Goal: Task Accomplishment & Management: Use online tool/utility

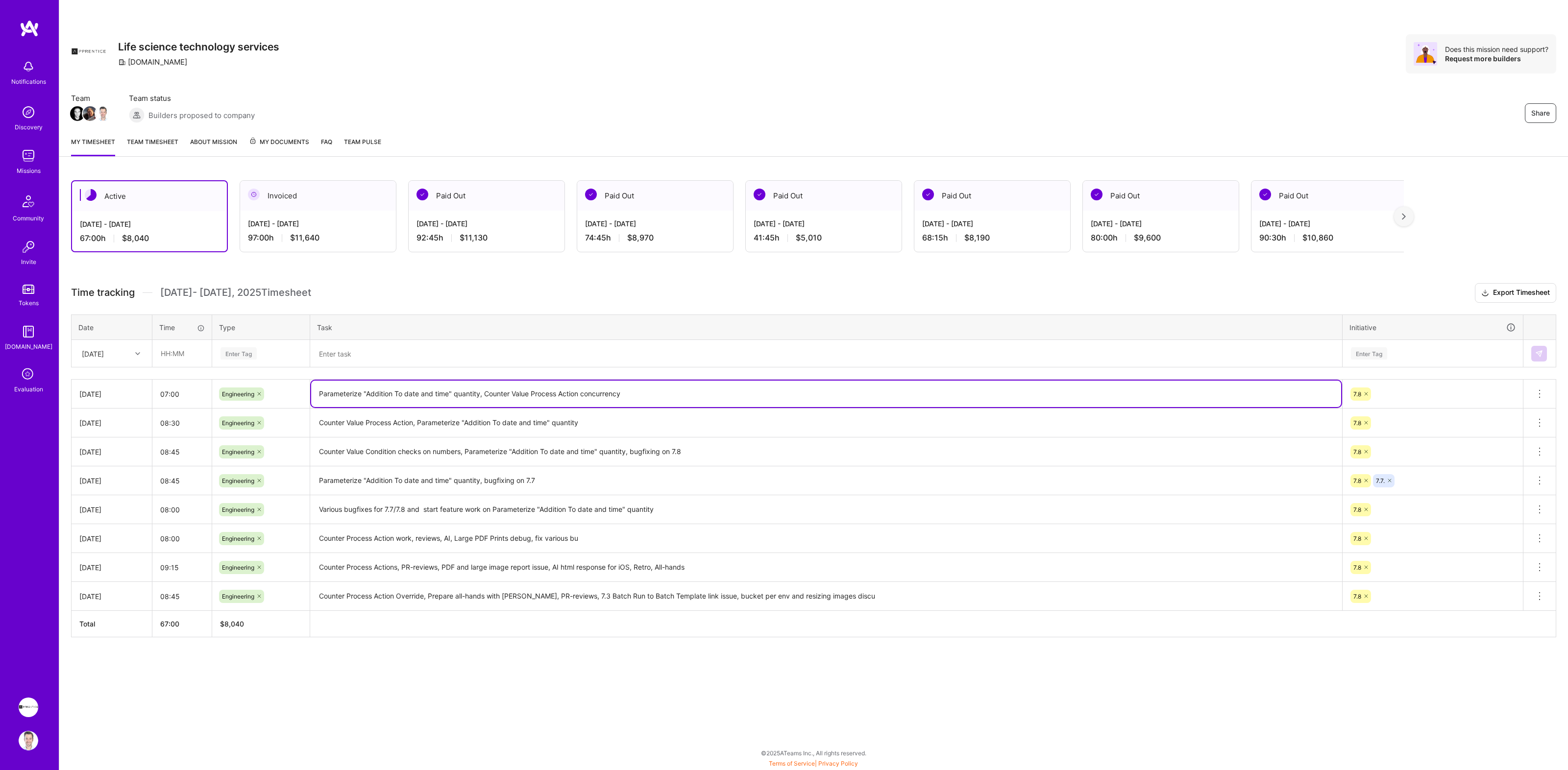
drag, startPoint x: 334, startPoint y: 392, endPoint x: 479, endPoint y: 395, distance: 145.0
click at [479, 395] on textarea "Parameterize "Addition To date and time" quantity, Counter Value Process Action…" at bounding box center [825, 393] width 1030 height 26
click at [448, 350] on textarea at bounding box center [825, 354] width 1030 height 25
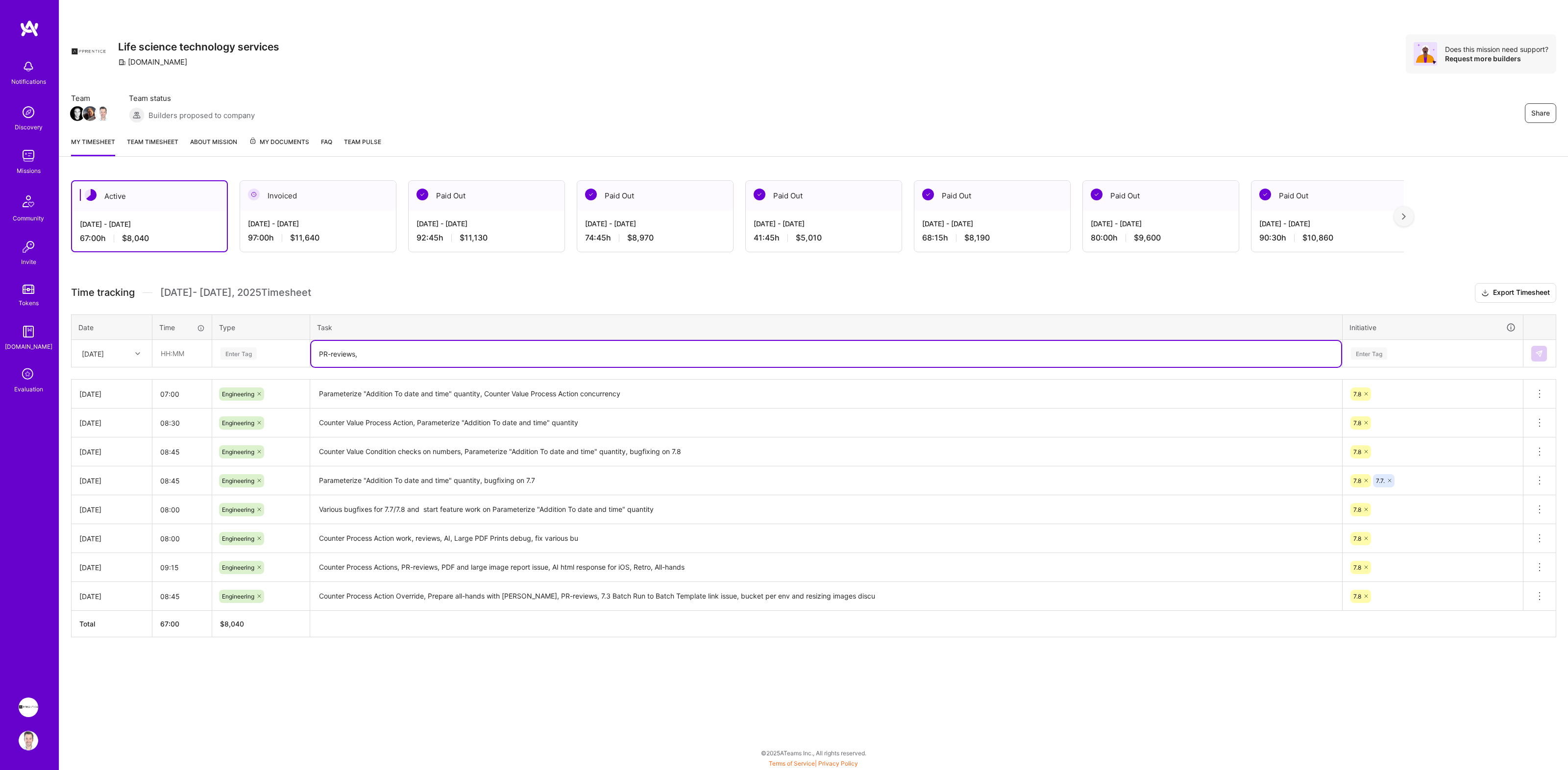
paste textarea "Parameterize "Addition To date and time" quantity"
type textarea "PR-reviews, Parameterize "Addition To date and time" quantity, Counter process …"
click at [185, 350] on input "text" at bounding box center [182, 353] width 58 height 26
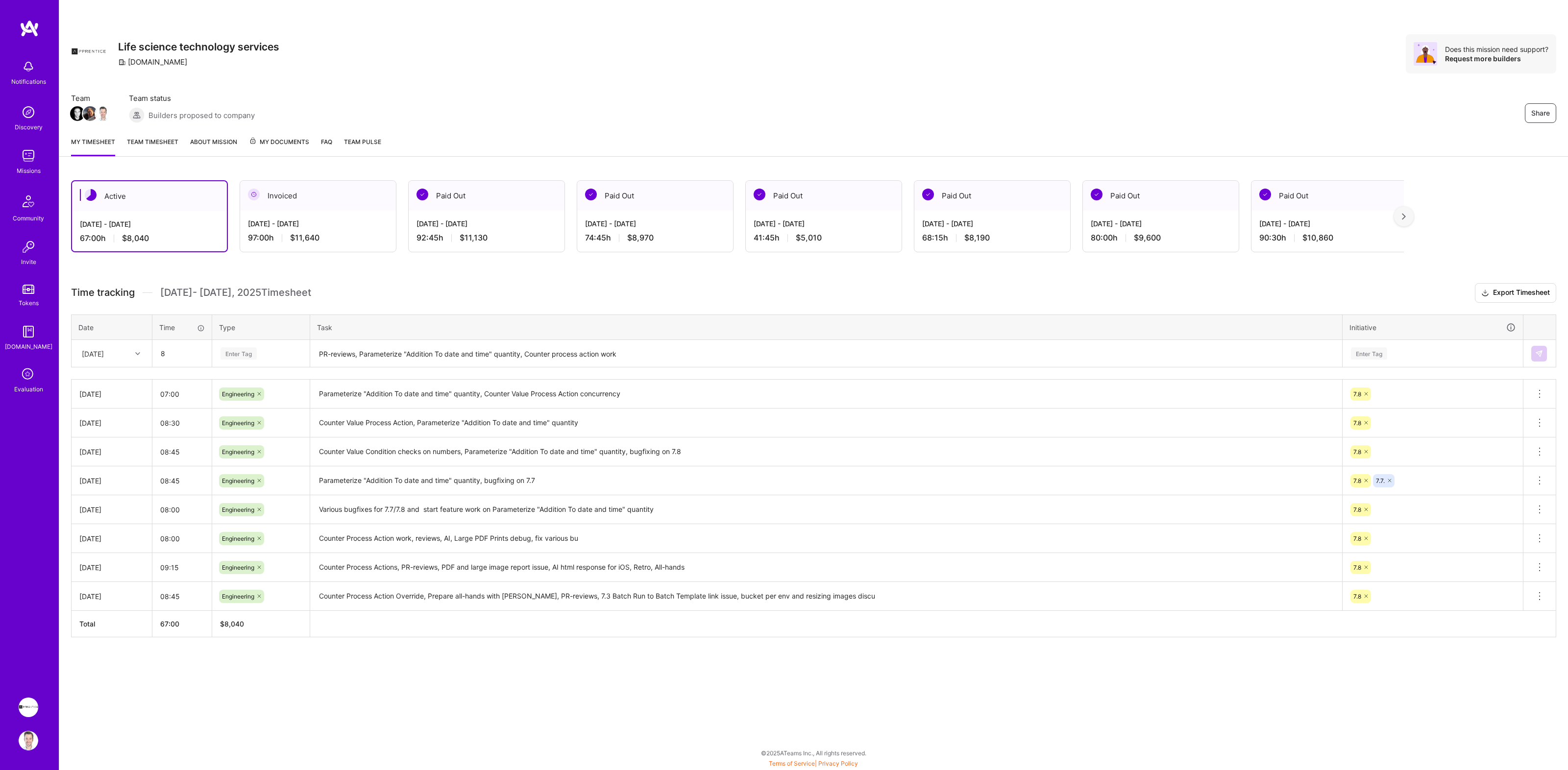
type input "08:00"
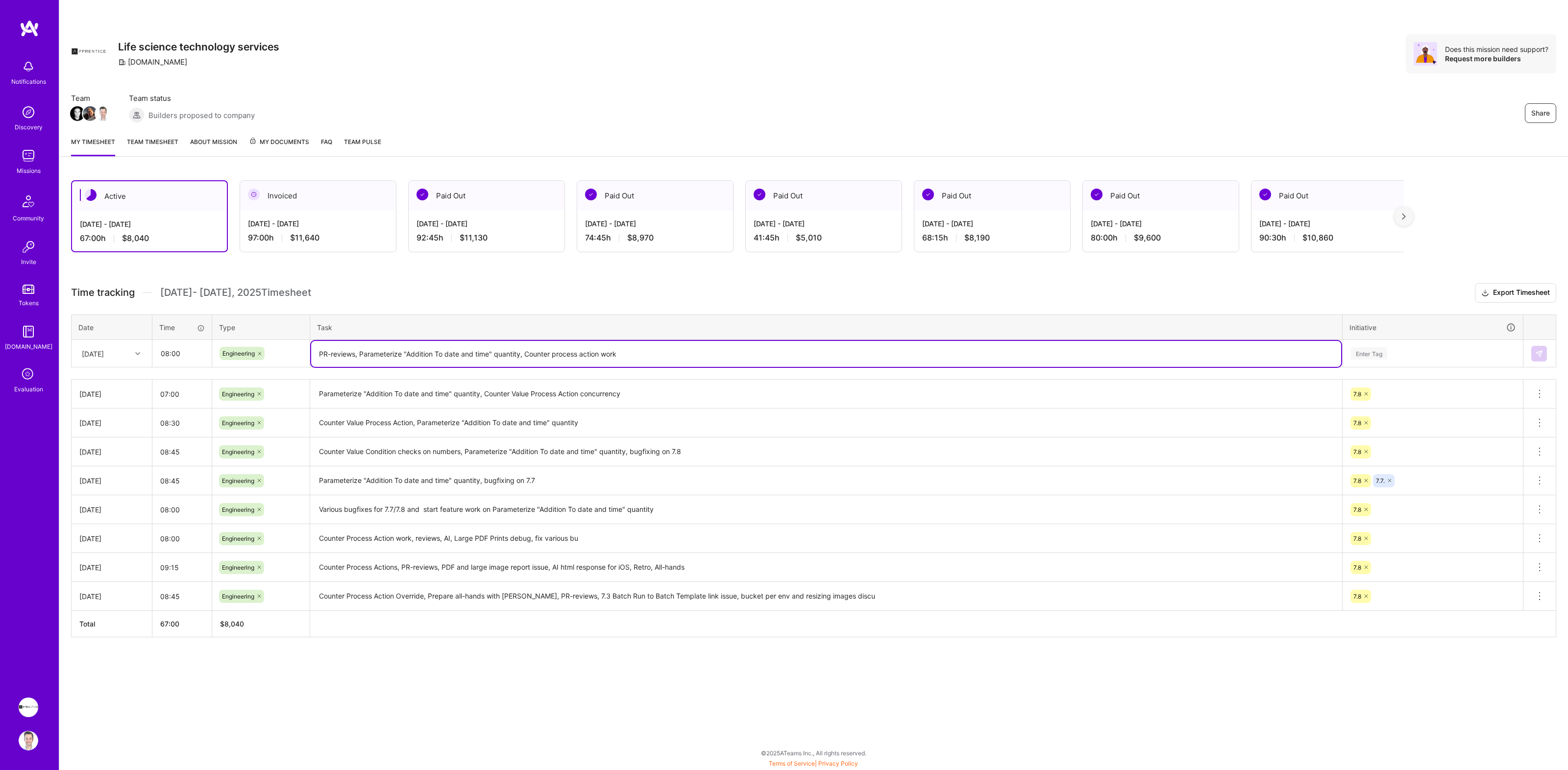
click at [1426, 351] on div "Enter Tag" at bounding box center [1432, 353] width 166 height 12
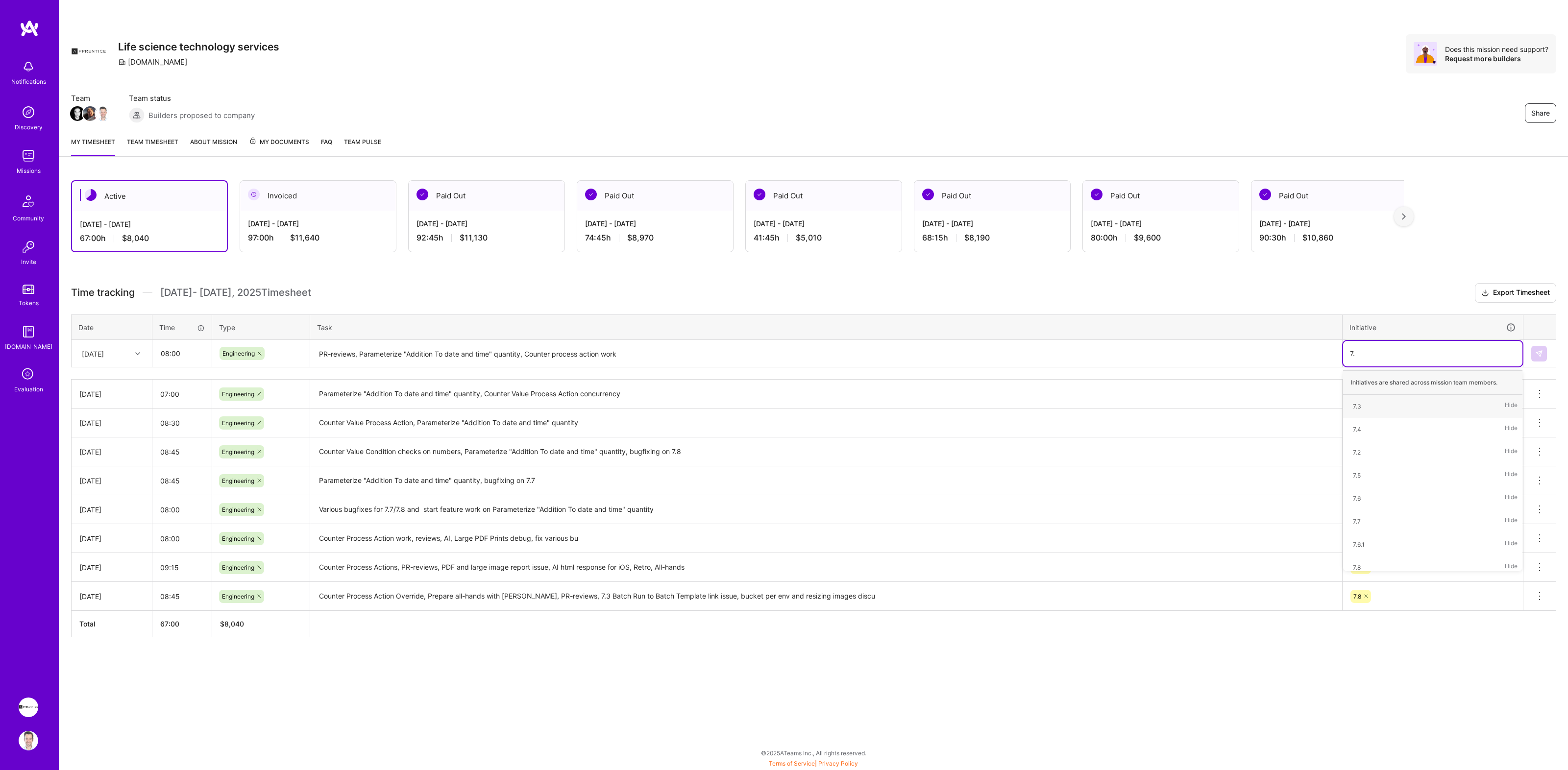
type input "7.8"
click at [1535, 353] on img at bounding box center [1538, 353] width 8 height 8
